Goal: Task Accomplishment & Management: Use online tool/utility

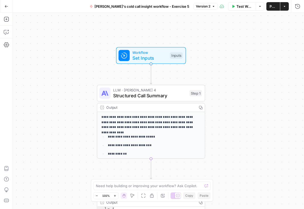
click at [5, 7] on icon "button" at bounding box center [7, 7] width 4 height 4
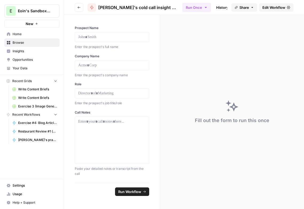
click at [25, 80] on span "Recent Grids" at bounding box center [21, 81] width 19 height 5
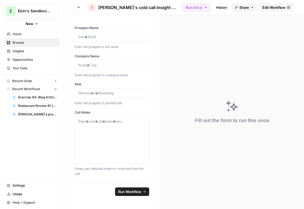
click at [80, 8] on icon "button" at bounding box center [78, 7] width 3 height 3
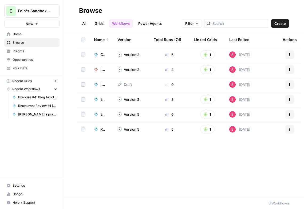
click at [133, 103] on td "Version 2" at bounding box center [131, 99] width 36 height 15
click at [133, 99] on div "Version 2" at bounding box center [128, 99] width 22 height 5
click at [100, 98] on div "Exercise #4: Blog Article based on Brand Kit" at bounding box center [101, 99] width 15 height 5
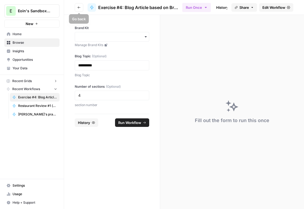
click at [78, 7] on icon "button" at bounding box center [78, 7] width 3 height 3
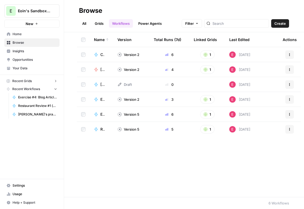
click at [130, 101] on div "Version 2" at bounding box center [128, 99] width 22 height 5
click at [103, 99] on span "Exercise #4: Blog Article based on Brand Kit" at bounding box center [102, 99] width 4 height 5
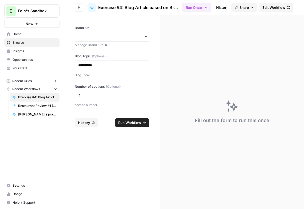
click at [97, 40] on div "button" at bounding box center [112, 37] width 74 height 10
click at [95, 60] on div "Zillow" at bounding box center [112, 61] width 74 height 10
click at [96, 66] on p "**********" at bounding box center [112, 65] width 68 height 5
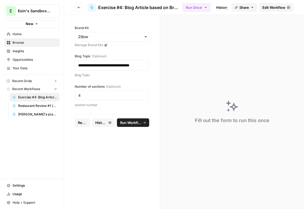
click at [122, 124] on span "Run Workflow" at bounding box center [130, 122] width 21 height 5
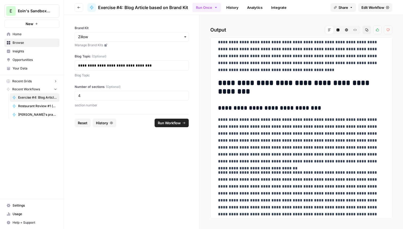
scroll to position [944, 0]
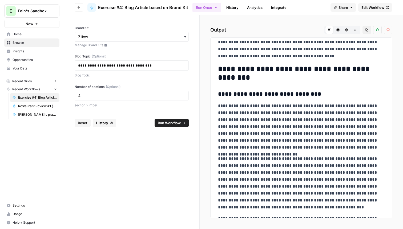
click at [149, 171] on form "**********" at bounding box center [132, 122] width 136 height 214
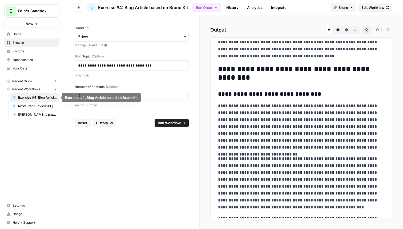
click at [29, 107] on span "Restaurant Review #1 (exploratory)" at bounding box center [37, 106] width 39 height 5
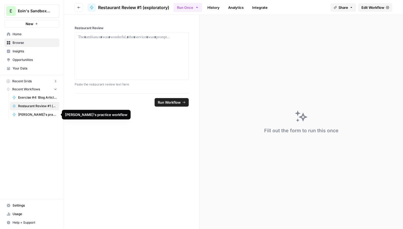
click at [29, 114] on span "[PERSON_NAME]'s practice workflow" at bounding box center [37, 114] width 39 height 5
click at [81, 5] on button "Go back" at bounding box center [79, 7] width 9 height 9
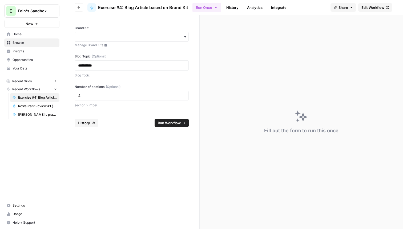
click at [81, 5] on button "Go back" at bounding box center [79, 7] width 9 height 9
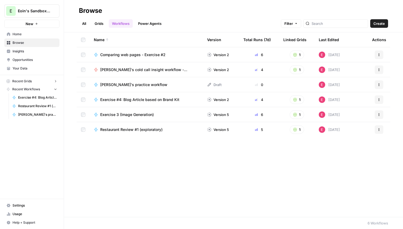
click at [99, 21] on link "Grids" at bounding box center [99, 23] width 15 height 9
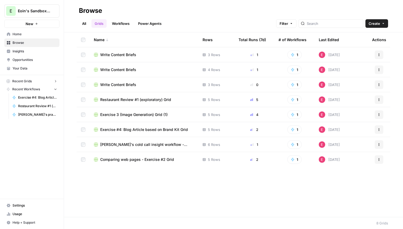
click at [139, 128] on span "Exercise #4: Blog Article based on Brand Kit Grid" at bounding box center [144, 129] width 88 height 5
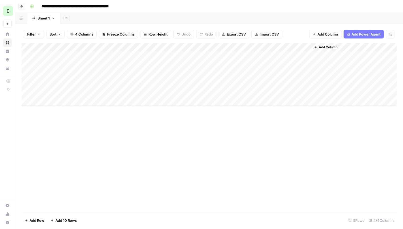
click at [90, 74] on div "Add Column" at bounding box center [209, 74] width 375 height 63
click at [250, 64] on div "Add Column" at bounding box center [209, 74] width 375 height 63
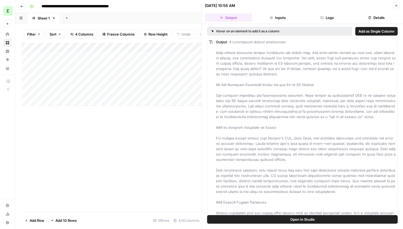
click at [278, 17] on button "Inputs" at bounding box center [278, 17] width 47 height 9
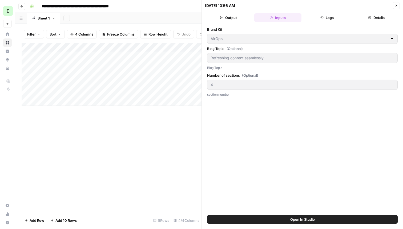
click at [144, 147] on div "Add Column" at bounding box center [112, 127] width 180 height 169
click at [55, 77] on div "Add Column" at bounding box center [112, 74] width 180 height 63
click at [100, 149] on div "Add Column" at bounding box center [112, 127] width 180 height 169
click at [304, 6] on icon "button" at bounding box center [396, 5] width 3 height 3
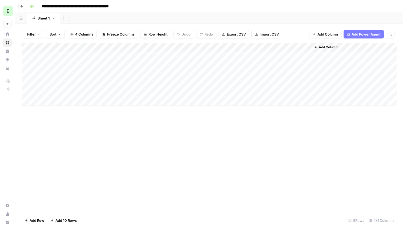
click at [143, 48] on div "Add Column" at bounding box center [209, 74] width 375 height 63
click at [46, 165] on div "Add Column" at bounding box center [209, 127] width 375 height 169
click at [77, 73] on div "Add Column" at bounding box center [209, 74] width 375 height 63
type textarea "**********"
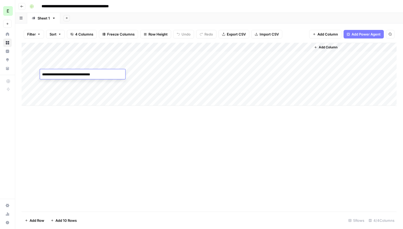
click at [143, 76] on div "Add Column" at bounding box center [209, 74] width 375 height 63
type input "4"
click at [252, 48] on div "Add Column" at bounding box center [209, 74] width 375 height 63
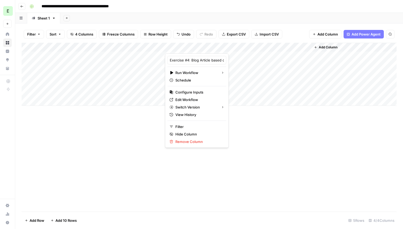
click at [225, 73] on div "Add Column" at bounding box center [209, 74] width 375 height 63
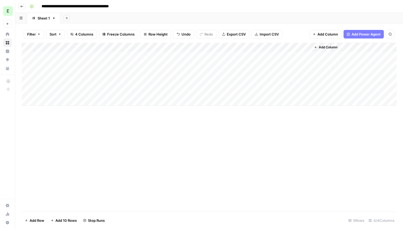
click at [260, 119] on div "Add Column" at bounding box center [209, 127] width 375 height 169
click at [250, 73] on div "Add Column" at bounding box center [209, 74] width 375 height 63
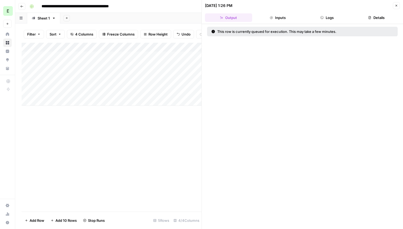
click at [276, 16] on button "Inputs" at bounding box center [278, 17] width 47 height 9
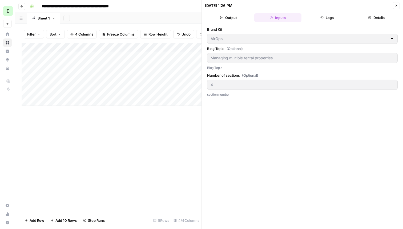
click at [304, 37] on div at bounding box center [392, 38] width 4 height 5
click at [304, 8] on button "Close" at bounding box center [396, 5] width 7 height 7
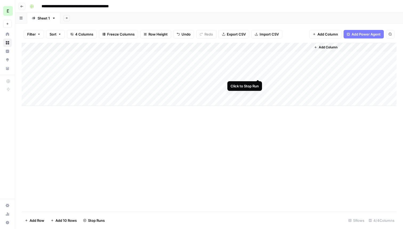
click at [258, 73] on div "Add Column" at bounding box center [209, 74] width 375 height 63
click at [249, 73] on div "Add Column" at bounding box center [209, 74] width 375 height 63
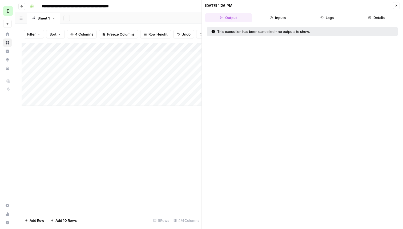
click at [289, 15] on button "Inputs" at bounding box center [278, 17] width 47 height 9
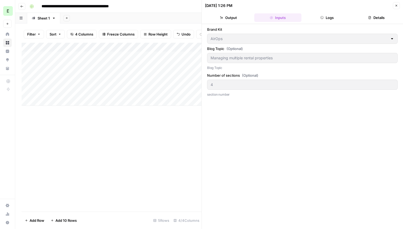
click at [304, 38] on div "AirOps" at bounding box center [302, 39] width 191 height 10
click at [304, 38] on div at bounding box center [392, 38] width 4 height 5
click at [304, 7] on button "Close" at bounding box center [396, 5] width 7 height 7
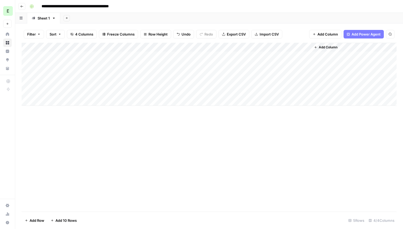
click at [304, 33] on span "Add Column" at bounding box center [328, 33] width 21 height 5
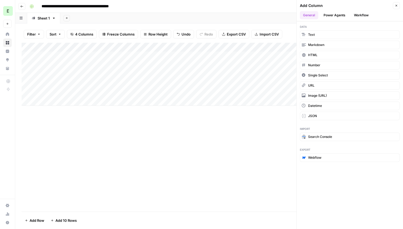
click at [304, 16] on button "Workflow" at bounding box center [361, 15] width 21 height 8
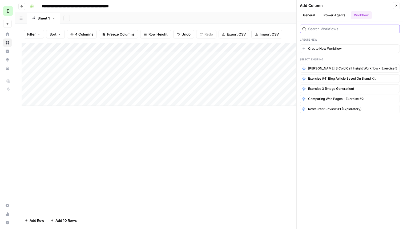
click at [304, 28] on input "search" at bounding box center [352, 28] width 89 height 5
click at [304, 78] on span "Exercise #4: Blog Article based on Brand Kit" at bounding box center [342, 78] width 68 height 5
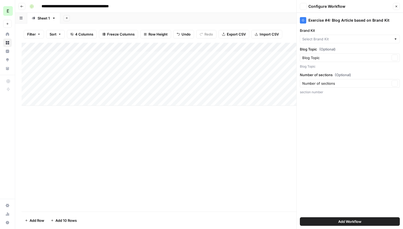
type input "AirOps"
click at [304, 6] on icon "button" at bounding box center [396, 6] width 3 height 3
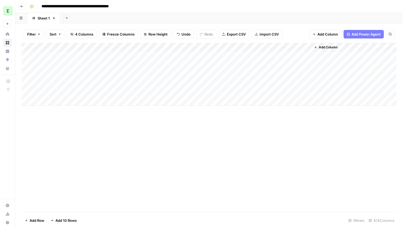
click at [304, 37] on button "Add Power Agent" at bounding box center [364, 34] width 40 height 9
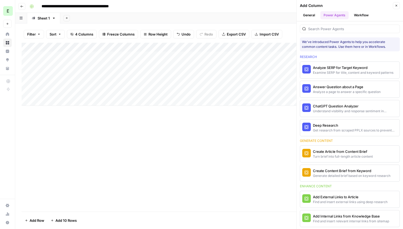
click at [304, 4] on icon "button" at bounding box center [396, 5] width 3 height 3
